Goal: Task Accomplishment & Management: Manage account settings

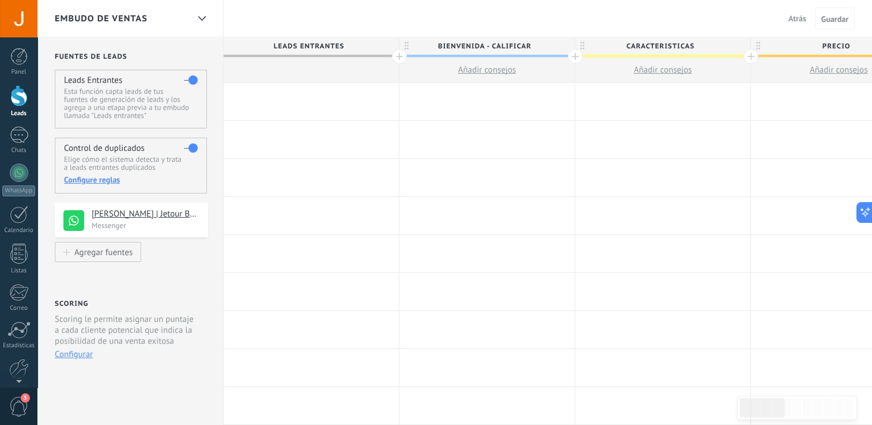
click at [16, 107] on link "Leads" at bounding box center [18, 101] width 37 height 32
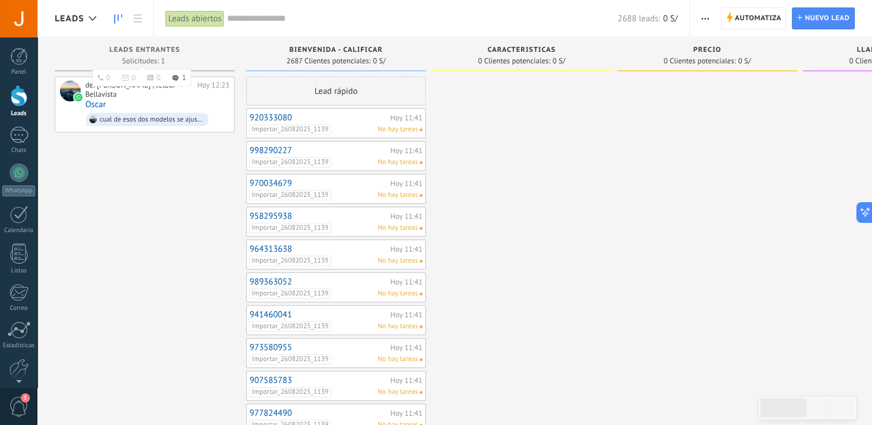
click at [129, 52] on span "Leads Entrantes" at bounding box center [145, 50] width 71 height 8
click at [474, 199] on div at bounding box center [522, 420] width 180 height 686
click at [160, 121] on div "cual de esos dos modelos se ajusta mas a su presupuesto ?" at bounding box center [152, 120] width 104 height 8
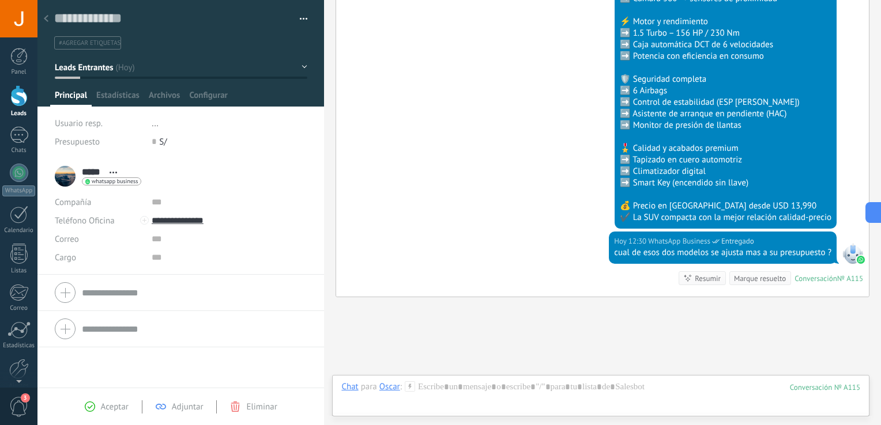
scroll to position [1723, 0]
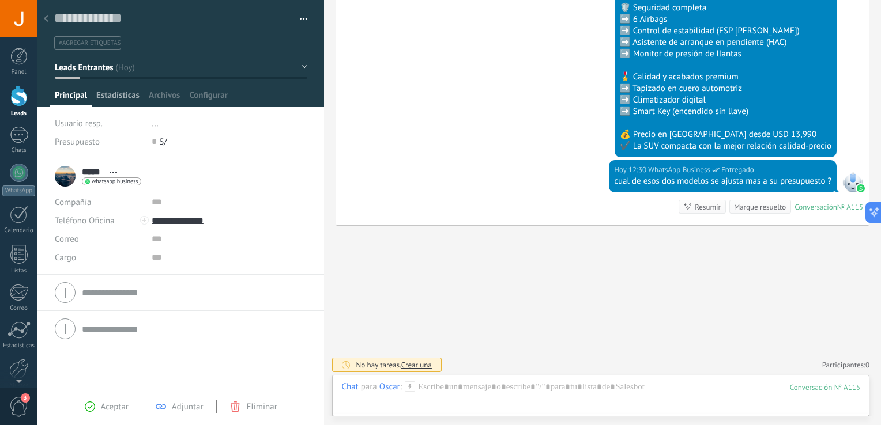
click at [117, 93] on span "Estadísticas" at bounding box center [117, 98] width 43 height 17
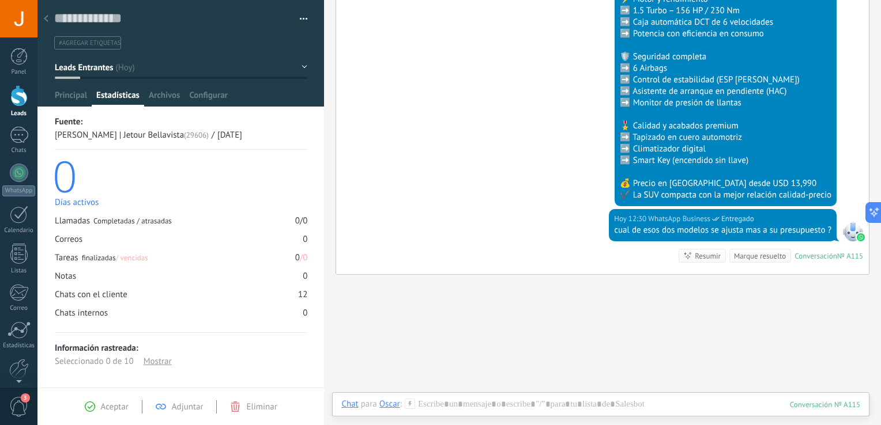
scroll to position [1723, 0]
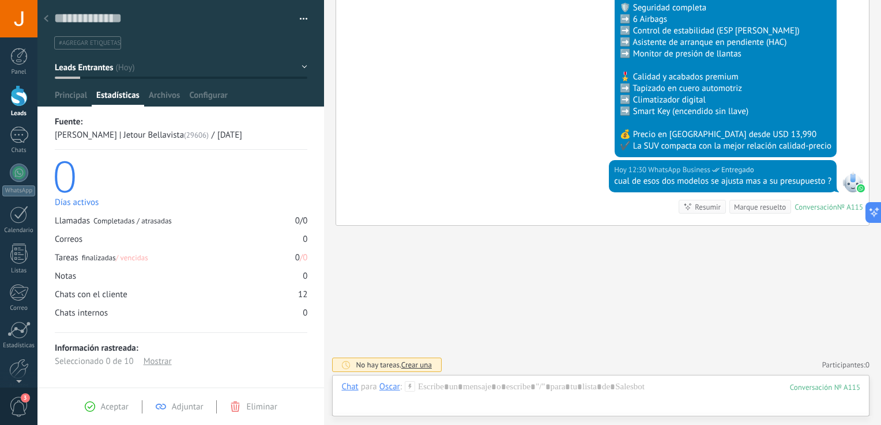
click at [847, 178] on div at bounding box center [852, 182] width 21 height 21
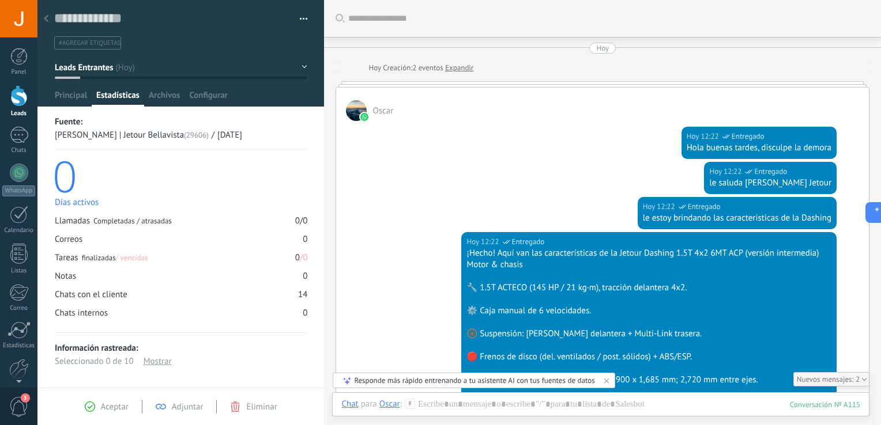
scroll to position [62, 0]
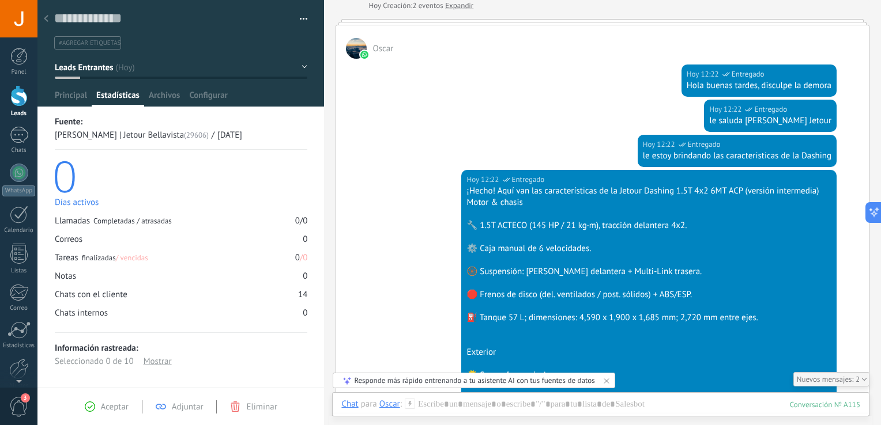
click at [114, 405] on span "Aceptar" at bounding box center [115, 407] width 28 height 11
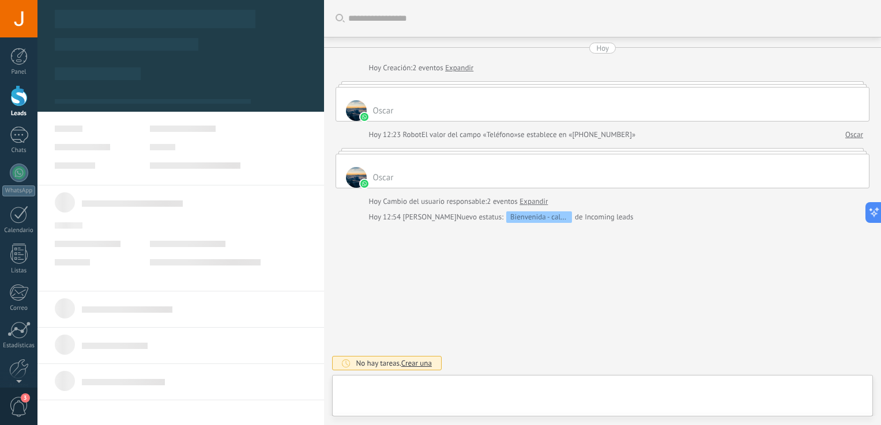
type textarea "**********"
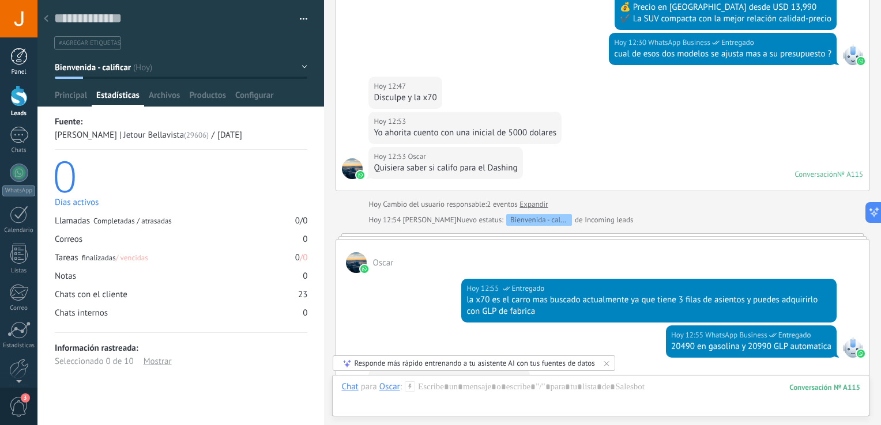
scroll to position [2756, 0]
